Goal: Task Accomplishment & Management: Manage account settings

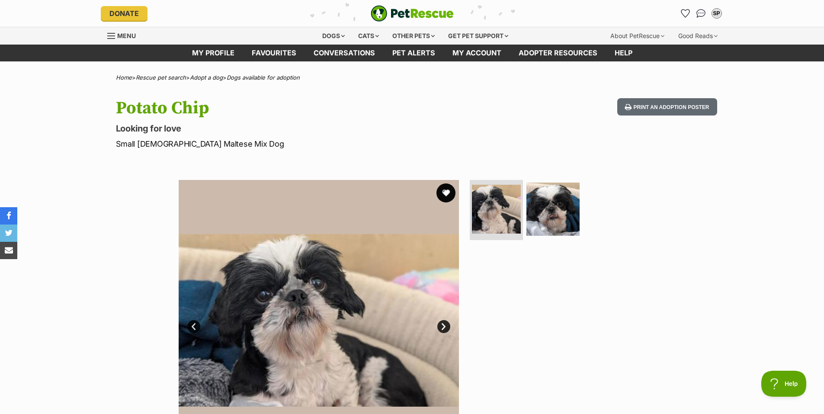
click at [445, 192] on button "favourite" at bounding box center [446, 192] width 19 height 19
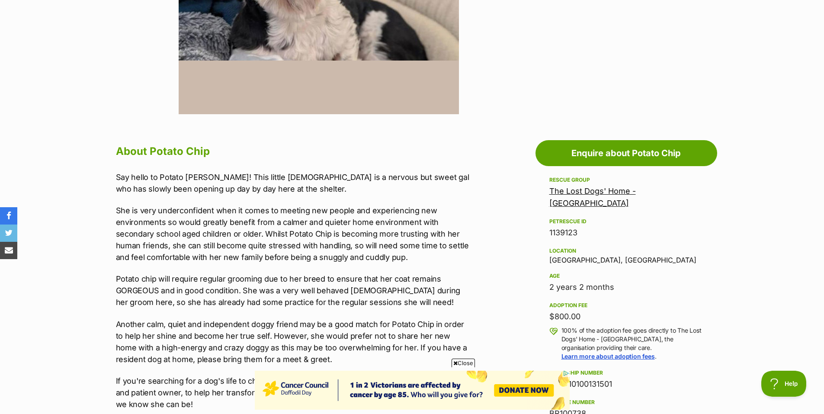
click at [460, 362] on span "Close" at bounding box center [463, 363] width 23 height 9
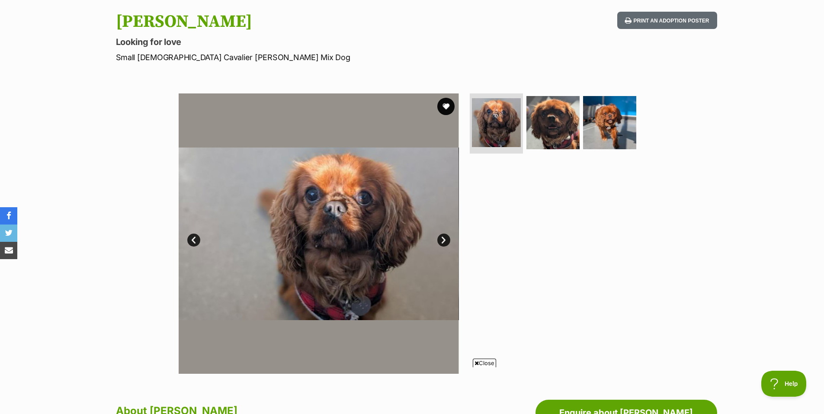
click at [442, 241] on link "Next" at bounding box center [444, 240] width 13 height 13
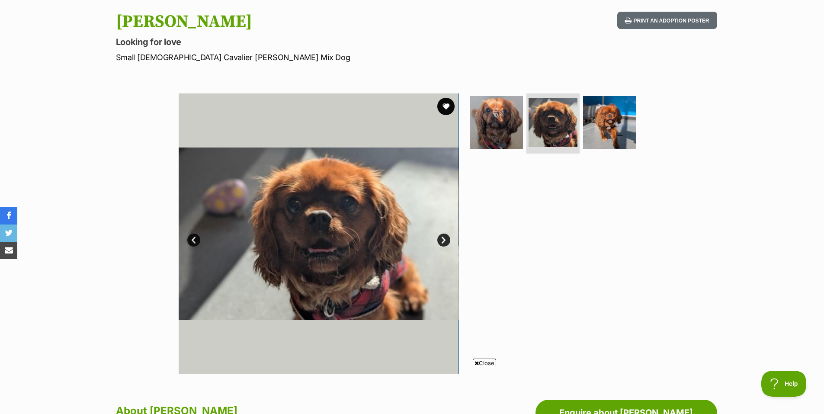
click at [444, 241] on link "Next" at bounding box center [444, 240] width 13 height 13
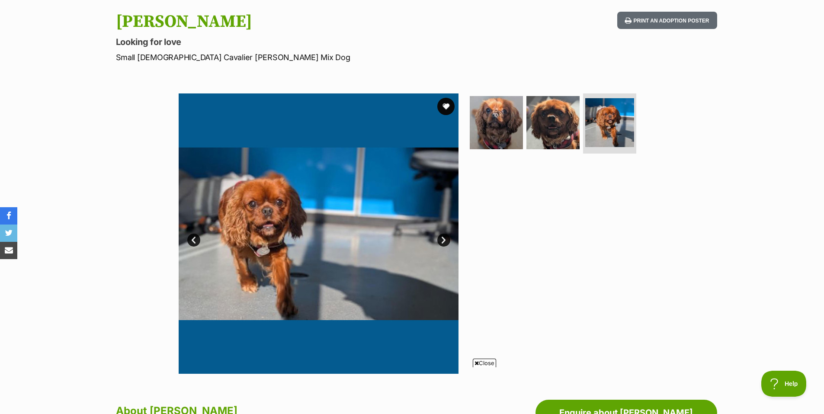
click at [444, 241] on link "Next" at bounding box center [444, 240] width 13 height 13
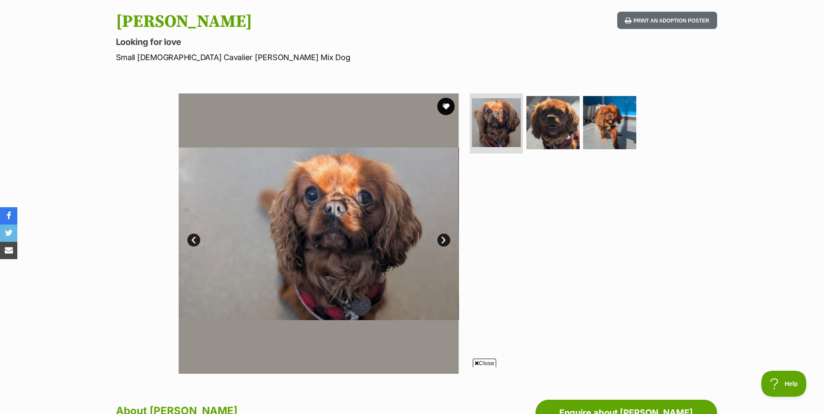
click at [487, 362] on span "Close" at bounding box center [484, 363] width 23 height 9
click at [446, 105] on button "favourite" at bounding box center [446, 106] width 19 height 19
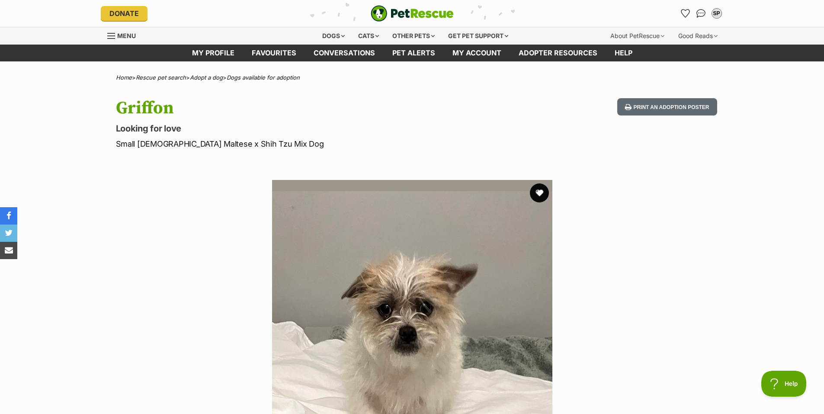
click at [538, 193] on button "favourite" at bounding box center [539, 192] width 19 height 19
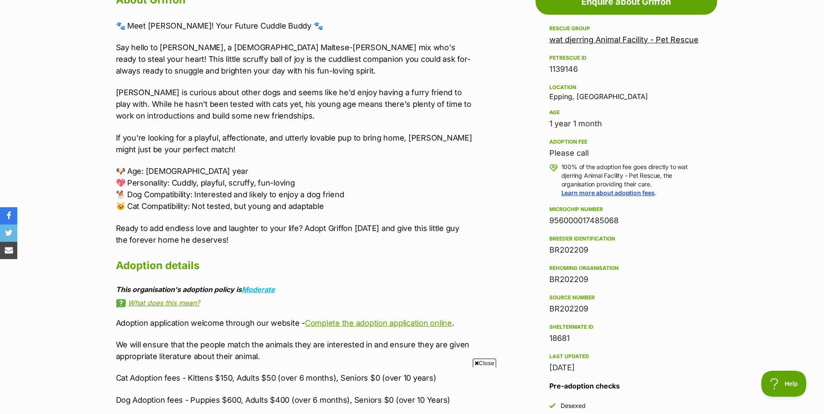
scroll to position [519, 0]
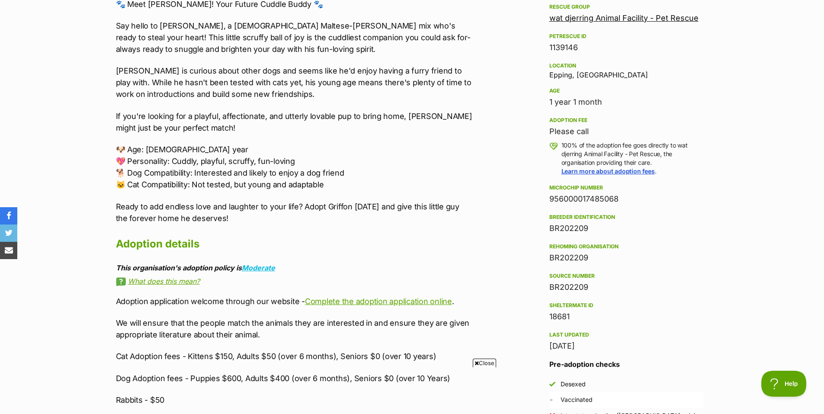
click at [486, 360] on span "Close" at bounding box center [484, 363] width 23 height 9
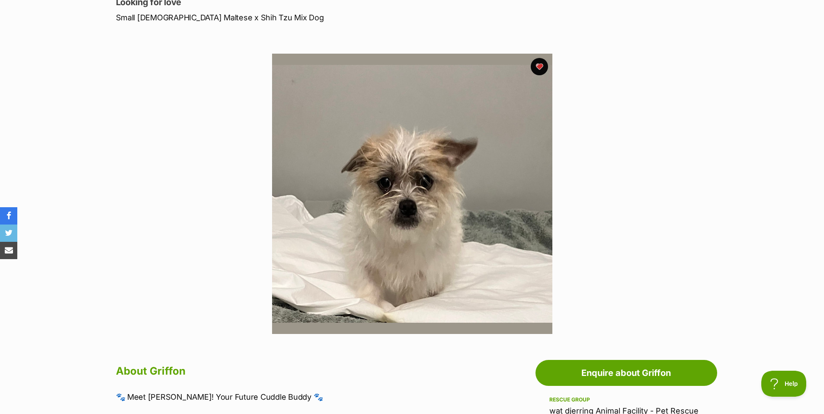
scroll to position [43, 0]
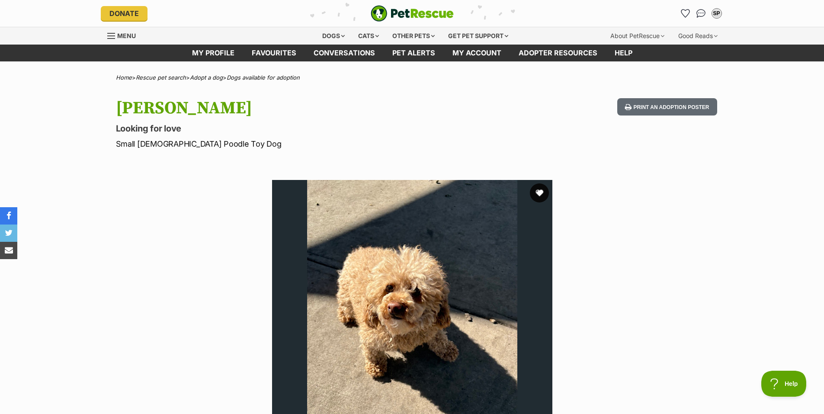
click at [540, 191] on button "favourite" at bounding box center [539, 192] width 19 height 19
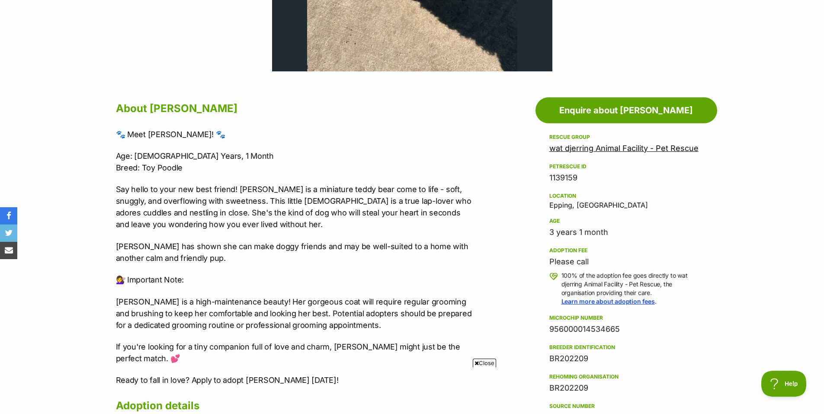
scroll to position [389, 0]
click at [481, 360] on span "Close" at bounding box center [484, 363] width 23 height 9
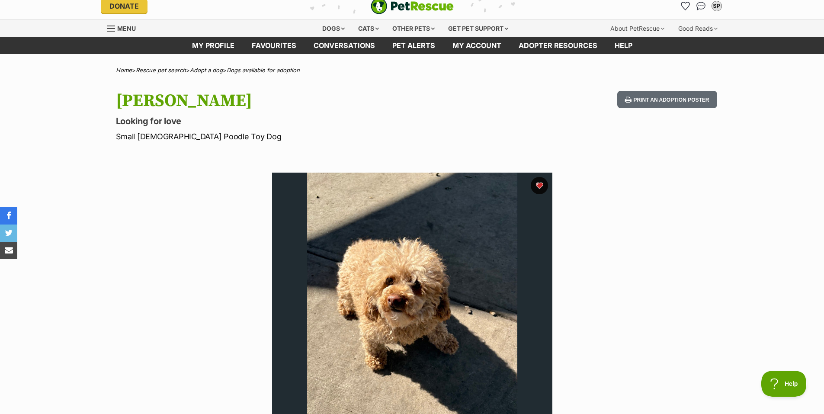
scroll to position [0, 0]
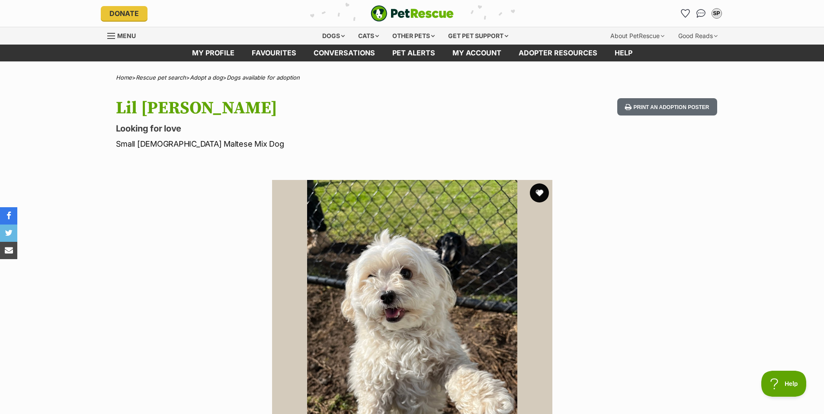
click at [540, 190] on button "favourite" at bounding box center [539, 192] width 19 height 19
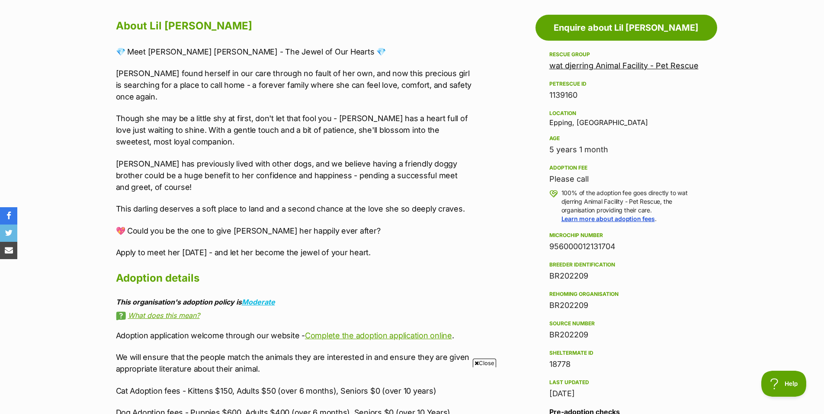
scroll to position [476, 0]
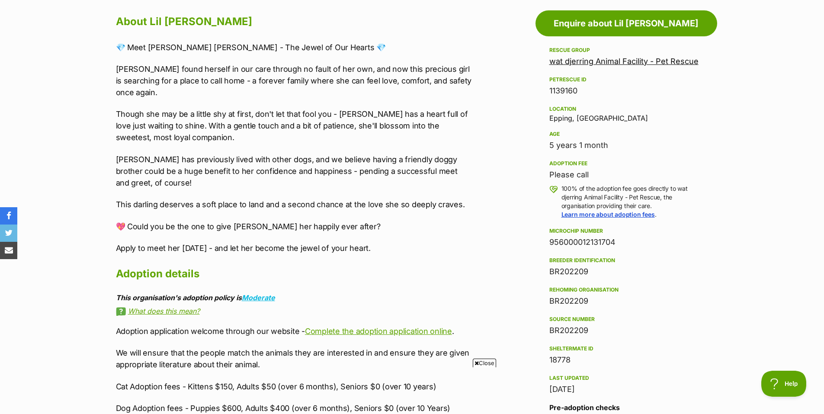
click at [484, 360] on span "Close" at bounding box center [484, 363] width 23 height 9
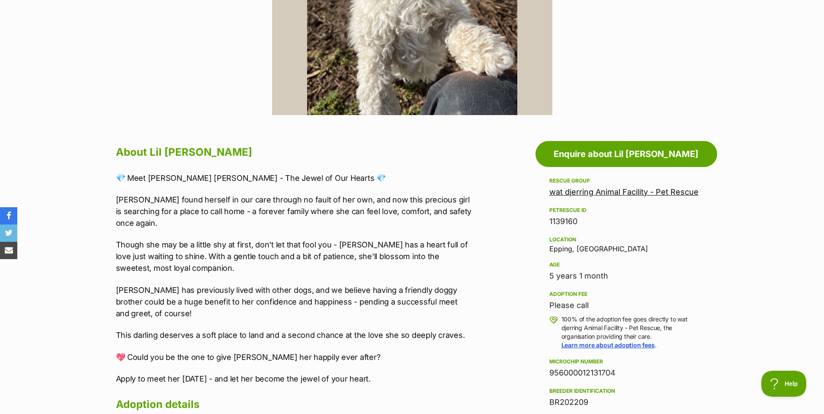
scroll to position [346, 0]
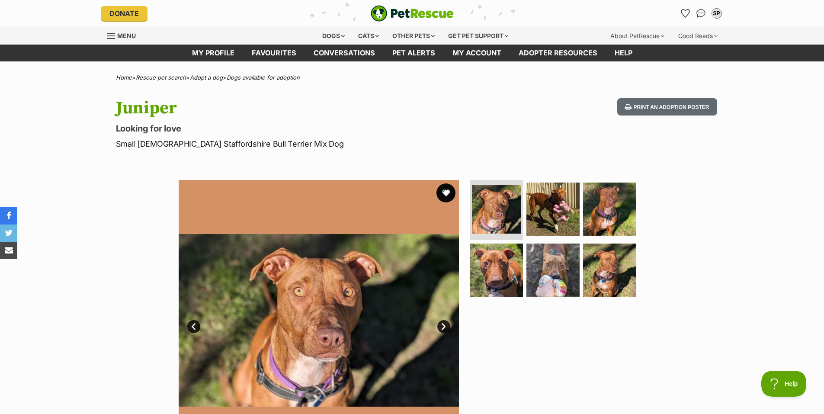
click at [444, 193] on button "favourite" at bounding box center [446, 192] width 19 height 19
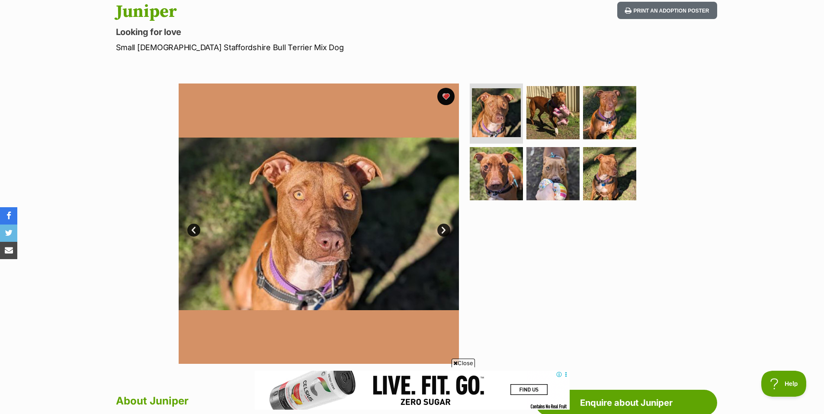
scroll to position [130, 0]
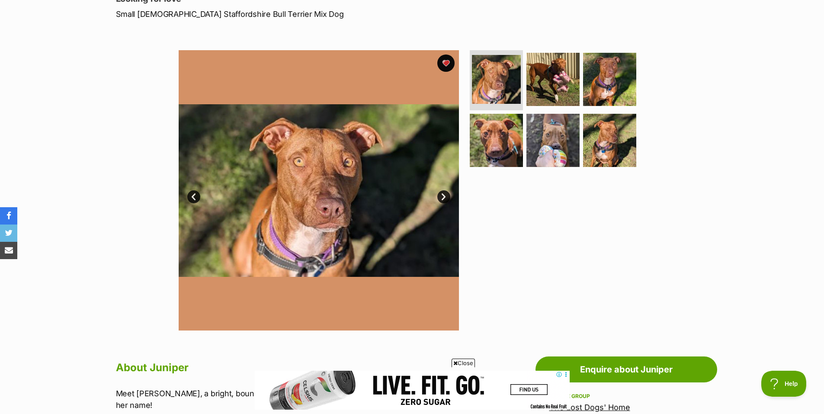
click at [464, 361] on span "Close" at bounding box center [463, 363] width 23 height 9
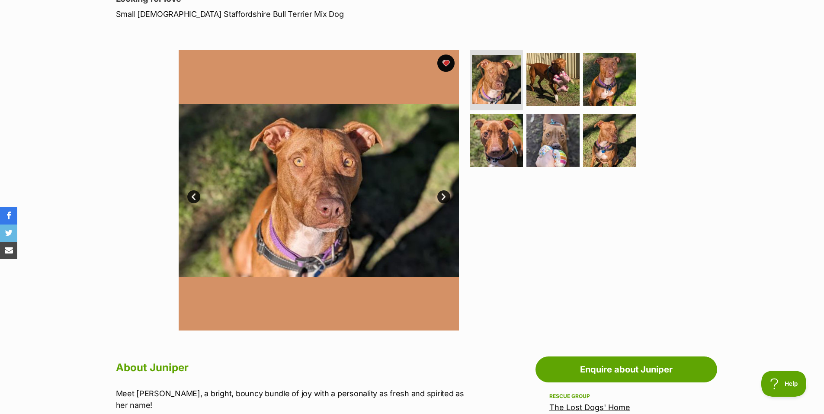
click at [444, 194] on link "Next" at bounding box center [444, 196] width 13 height 13
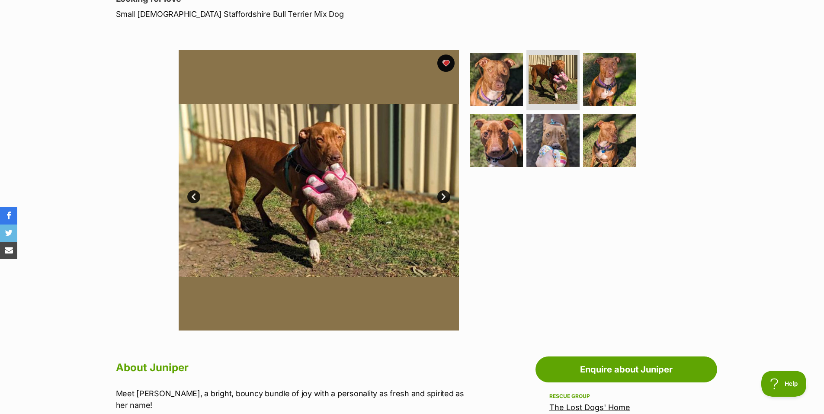
click at [443, 199] on link "Next" at bounding box center [444, 196] width 13 height 13
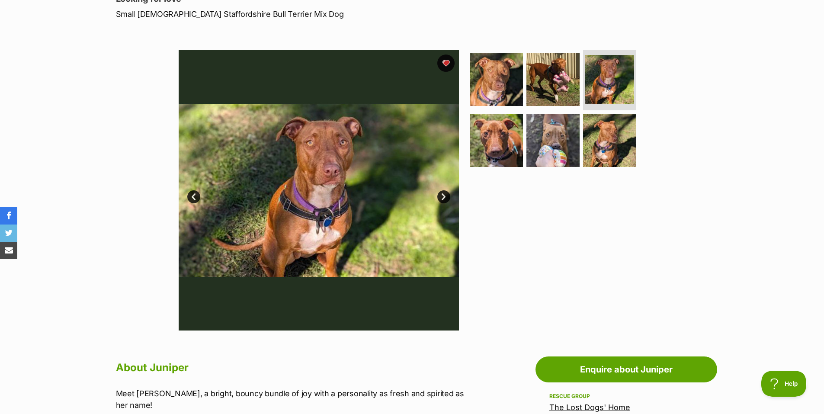
click at [446, 199] on link "Next" at bounding box center [444, 196] width 13 height 13
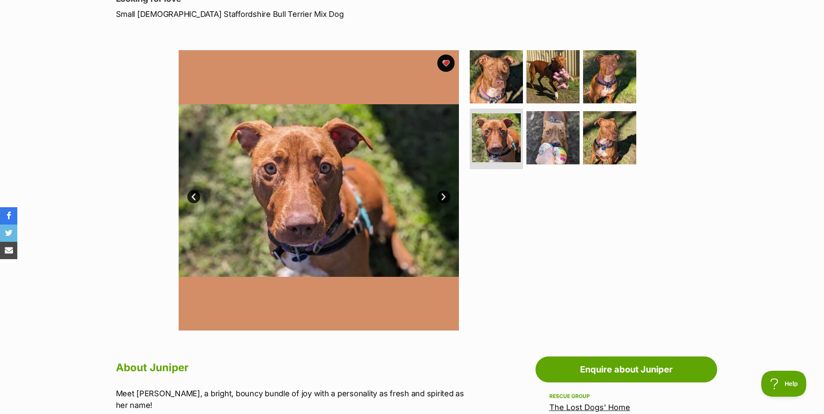
click at [446, 199] on link "Next" at bounding box center [444, 196] width 13 height 13
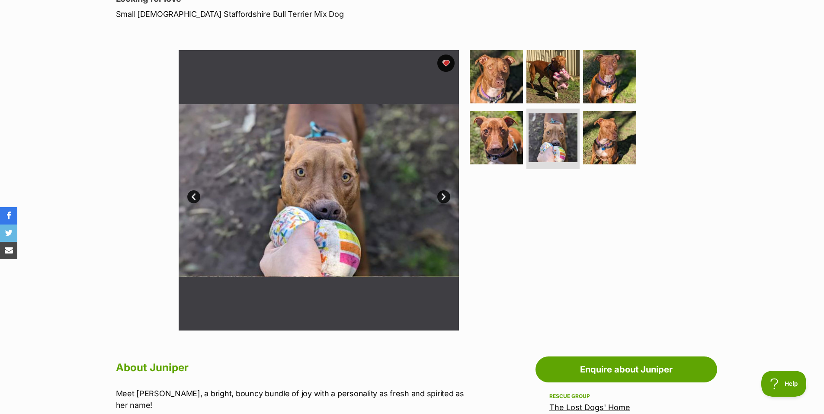
click at [440, 195] on link "Next" at bounding box center [444, 196] width 13 height 13
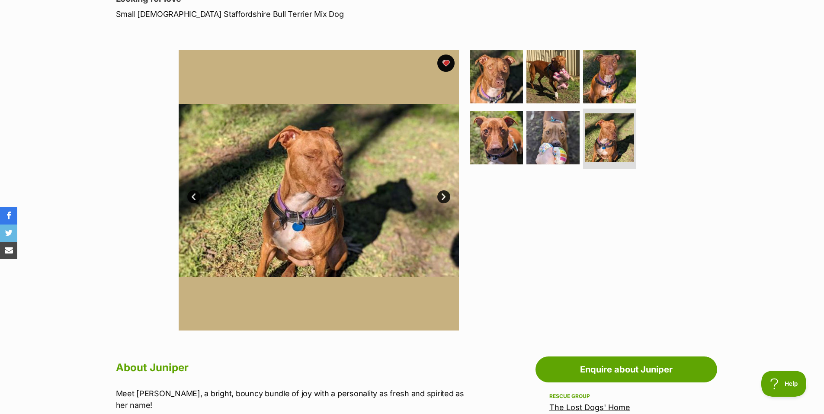
click at [444, 195] on link "Next" at bounding box center [444, 196] width 13 height 13
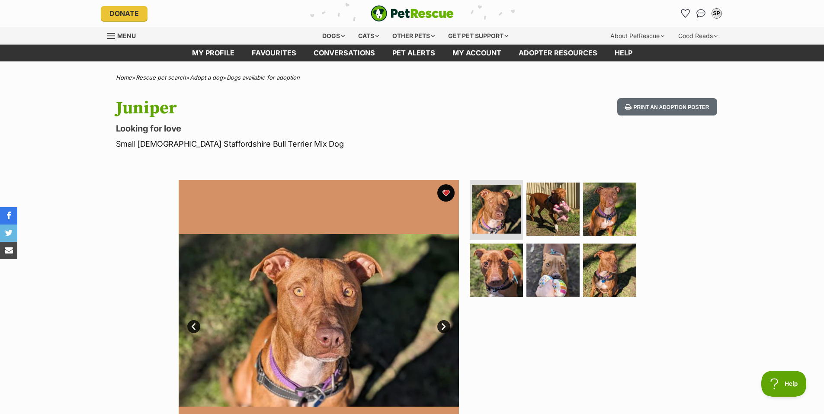
scroll to position [0, 0]
